Goal: Find specific page/section: Find specific page/section

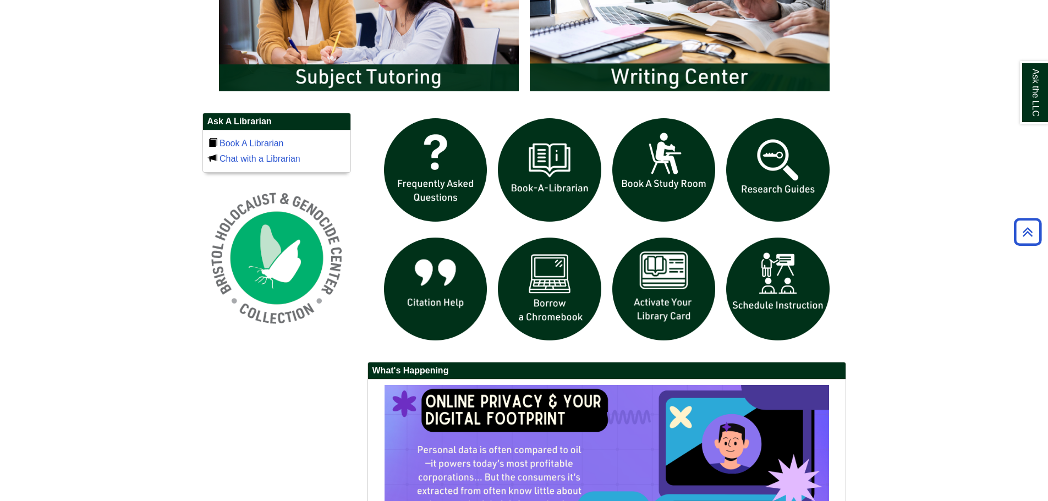
scroll to position [715, 0]
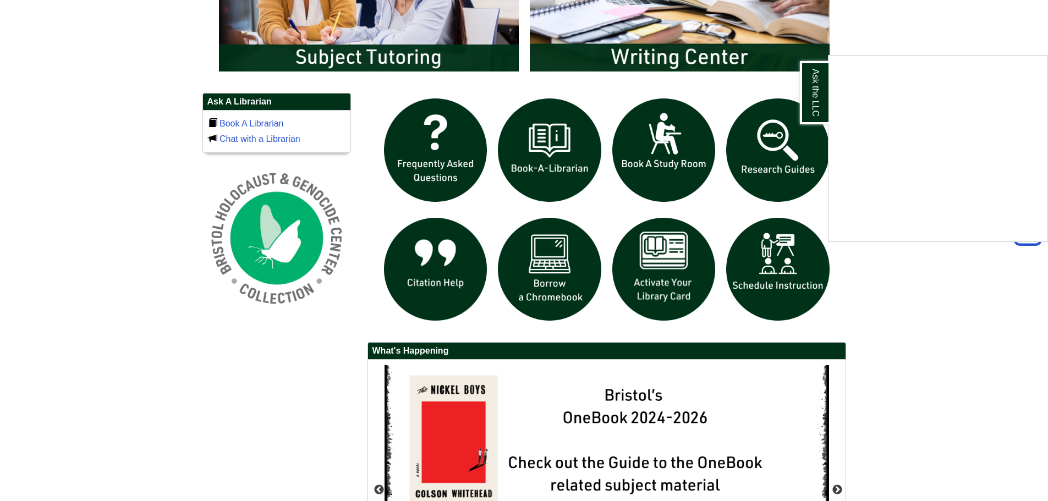
click at [965, 283] on div "Ask the LLC" at bounding box center [524, 250] width 1048 height 501
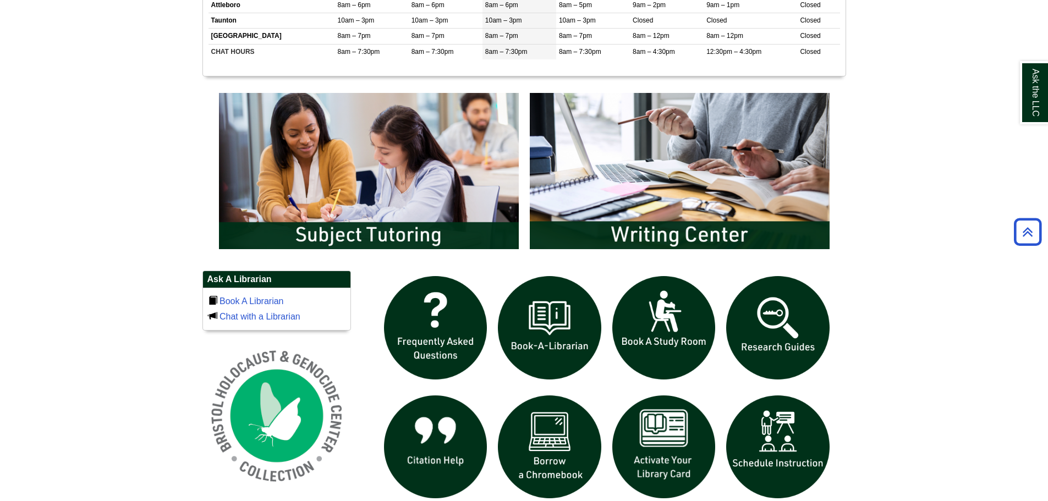
scroll to position [495, 0]
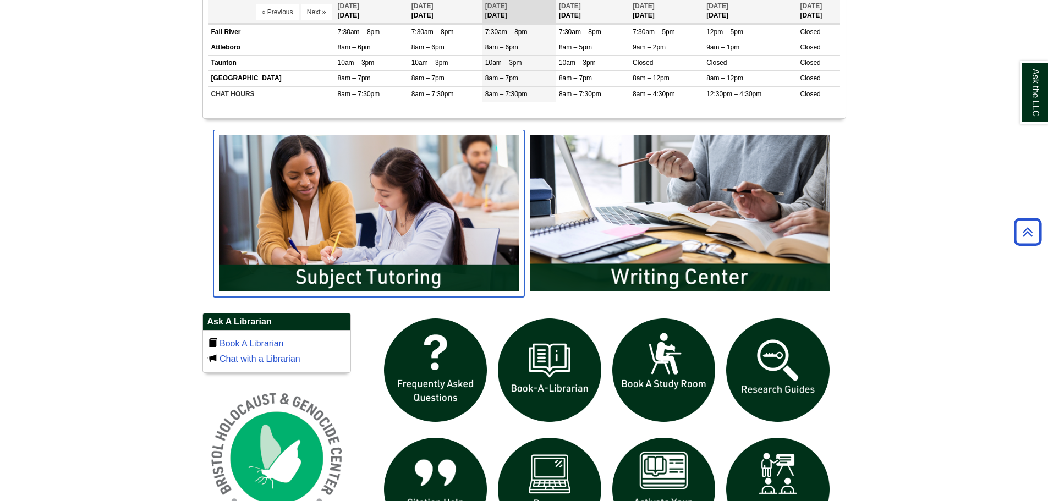
click at [420, 253] on img "slideshow" at bounding box center [368, 213] width 311 height 167
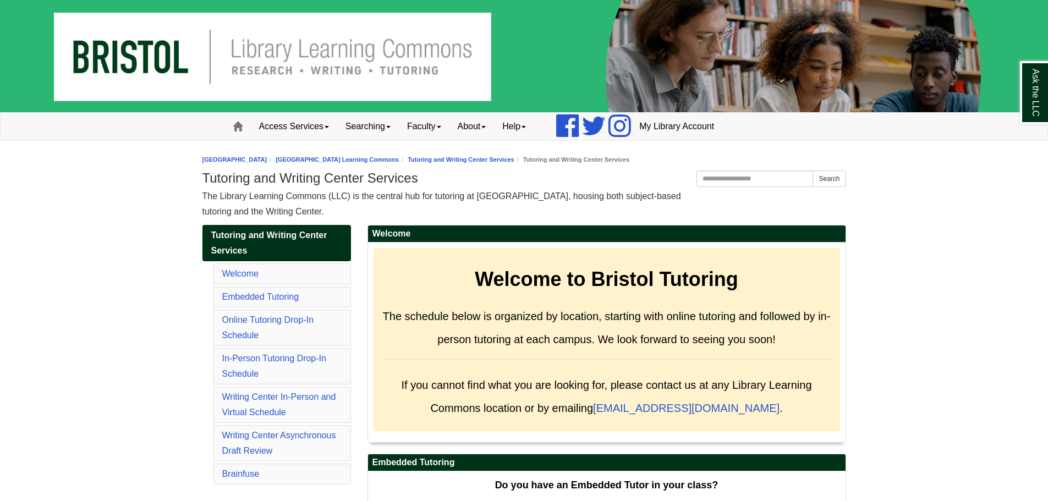
scroll to position [110, 0]
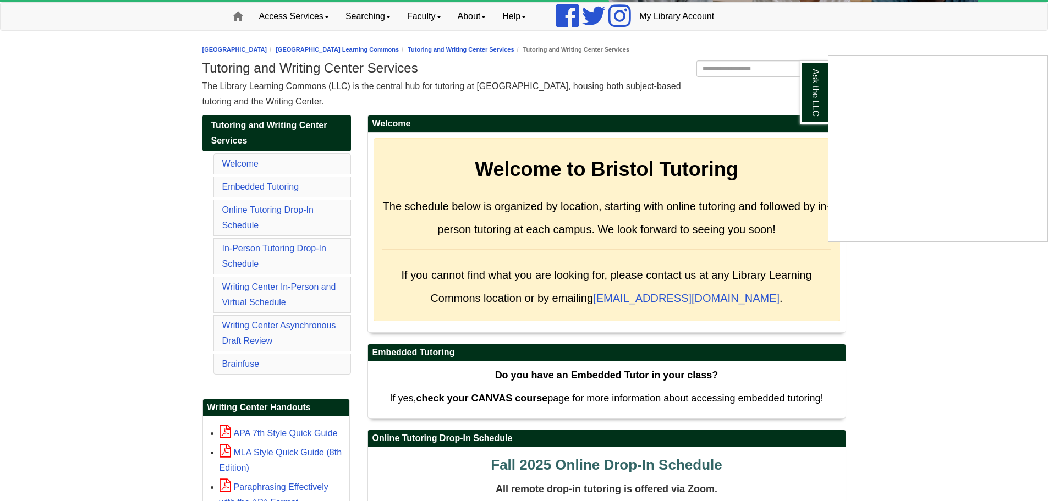
click at [938, 256] on div "Ask the LLC" at bounding box center [524, 250] width 1048 height 501
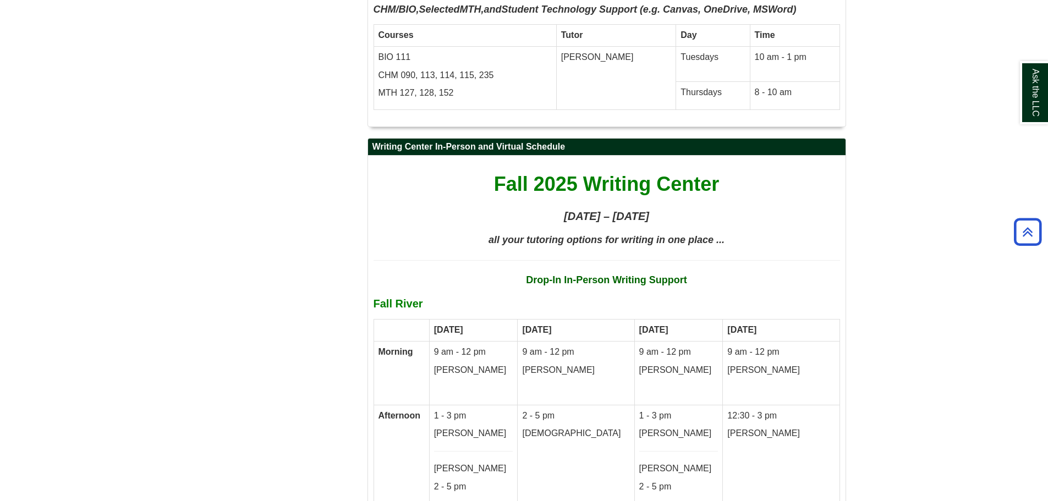
scroll to position [5810, 0]
